Goal: Information Seeking & Learning: Check status

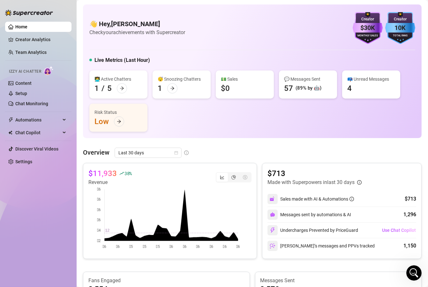
click at [39, 50] on link "Team Analytics" at bounding box center [30, 52] width 31 height 5
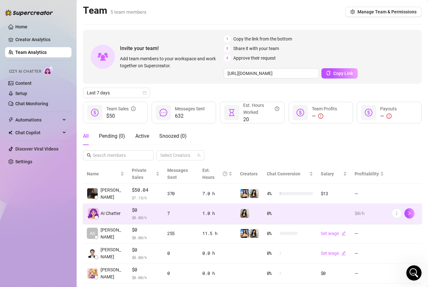
click at [176, 211] on div "7" at bounding box center [180, 213] width 27 height 7
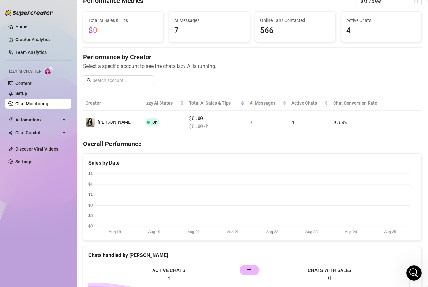
scroll to position [29, 0]
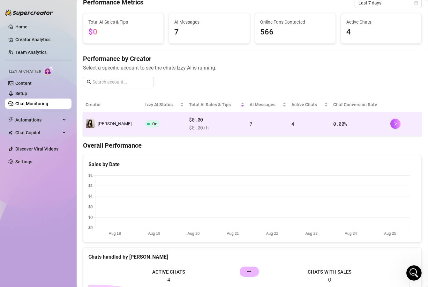
click at [247, 122] on td "7" at bounding box center [268, 124] width 42 height 24
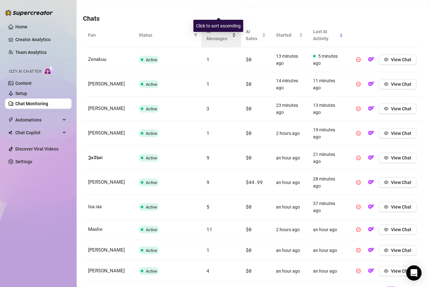
scroll to position [248, 0]
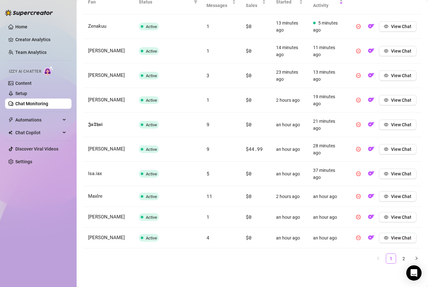
click at [392, 259] on ul "1 2" at bounding box center [252, 259] width 339 height 10
click at [399, 257] on link "2" at bounding box center [404, 259] width 10 height 10
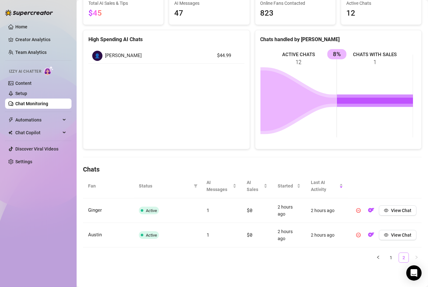
scroll to position [63, 0]
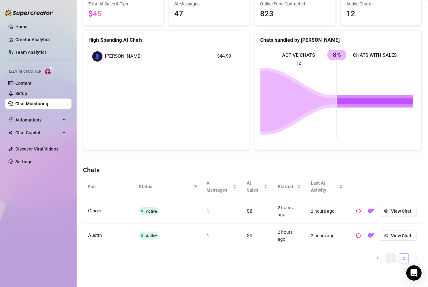
click at [386, 258] on link "1" at bounding box center [391, 259] width 10 height 10
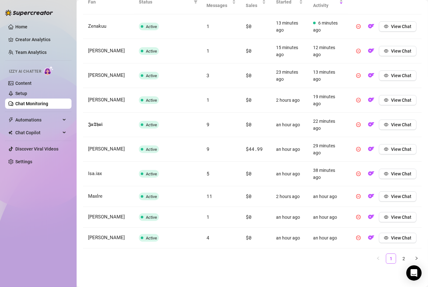
scroll to position [0, 0]
